Goal: Transaction & Acquisition: Purchase product/service

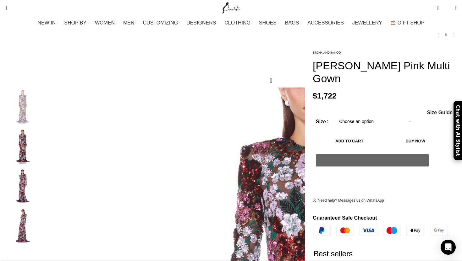
scroll to position [52, 0]
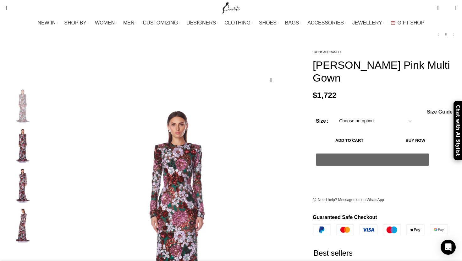
click at [41, 135] on img "2 / 4" at bounding box center [22, 145] width 38 height 37
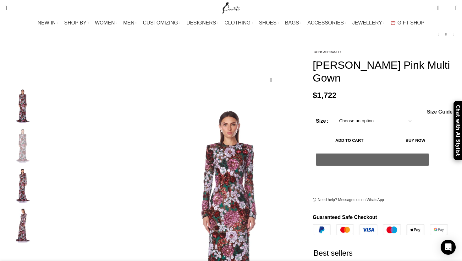
click at [41, 175] on img "3 / 4" at bounding box center [22, 185] width 38 height 37
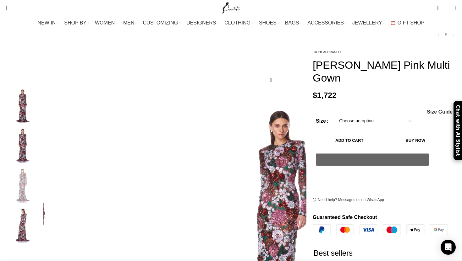
click at [41, 222] on img "4 / 4" at bounding box center [22, 224] width 38 height 37
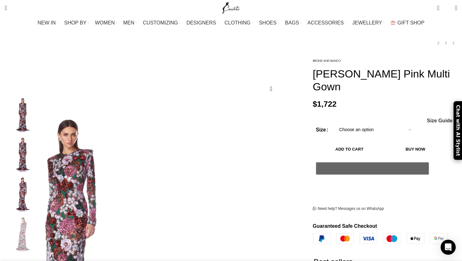
scroll to position [0, 265]
click at [41, 139] on img "2 / 4" at bounding box center [22, 153] width 38 height 37
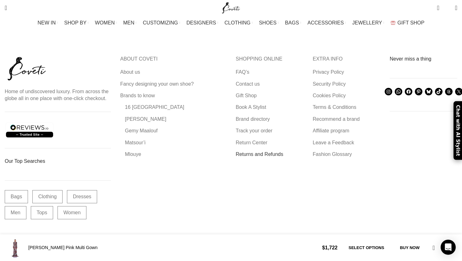
scroll to position [0, 595]
click at [243, 151] on link "Returns and Refunds" at bounding box center [260, 154] width 48 height 7
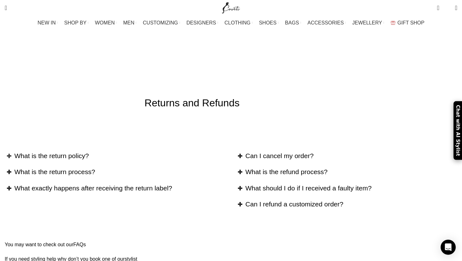
click at [114, 151] on h2 "What is the return policy?" at bounding box center [120, 155] width 212 height 9
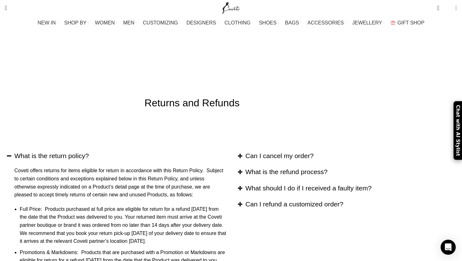
click at [455, 8] on span at bounding box center [456, 8] width 2 height 6
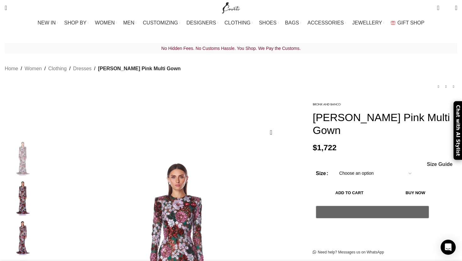
click at [343, 167] on select "Choose an option 6 UK 8 UK 10 UK 12 UK 14 UK" at bounding box center [375, 173] width 82 height 13
select select "10-uk"
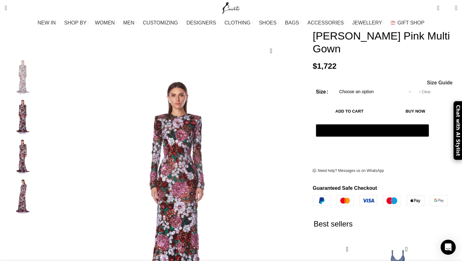
scroll to position [84, 0]
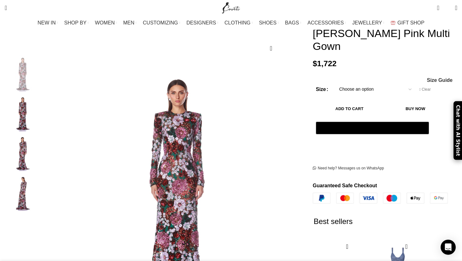
click at [368, 102] on button "Add to cart" at bounding box center [349, 108] width 67 height 13
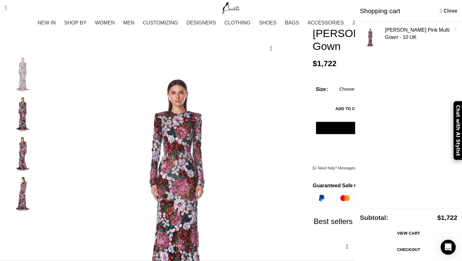
click at [380, 240] on link "View cart" at bounding box center [408, 233] width 97 height 13
